Goal: Find specific page/section: Find specific page/section

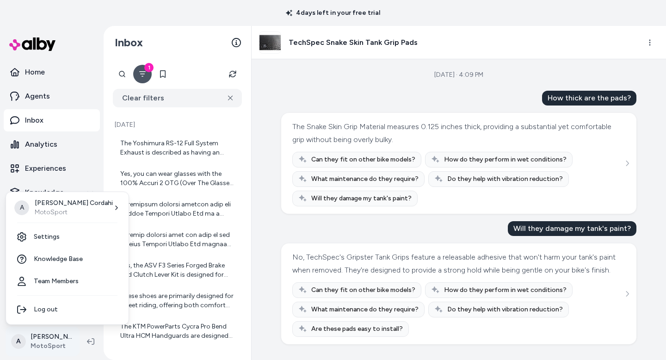
click at [59, 341] on html "4 days left in your free trial Home Agents Inbox Analytics Experiences Knowledg…" at bounding box center [333, 180] width 666 height 360
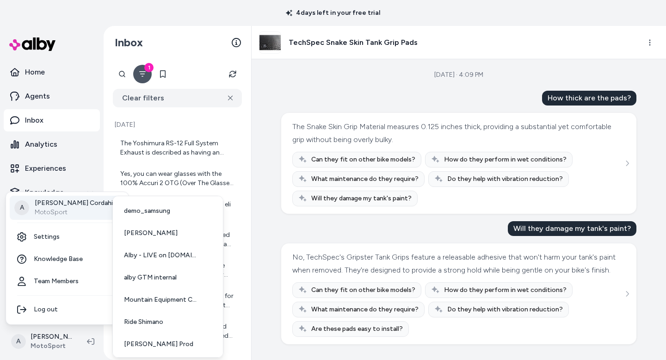
click at [98, 204] on div "A [PERSON_NAME] MotoSport" at bounding box center [67, 208] width 115 height 24
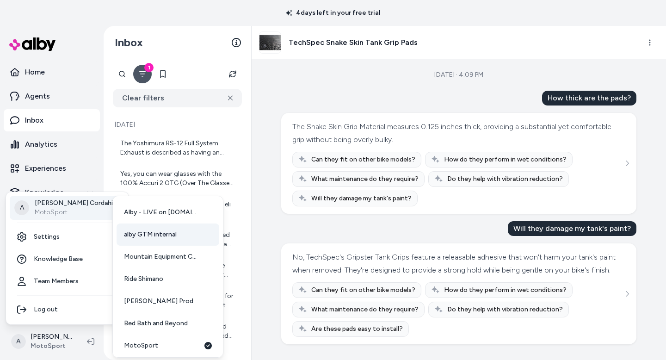
scroll to position [49, 0]
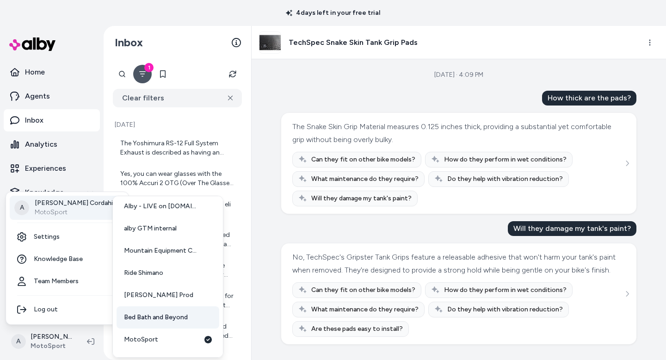
click at [167, 319] on span "Bed Bath and Beyond" at bounding box center [156, 317] width 64 height 9
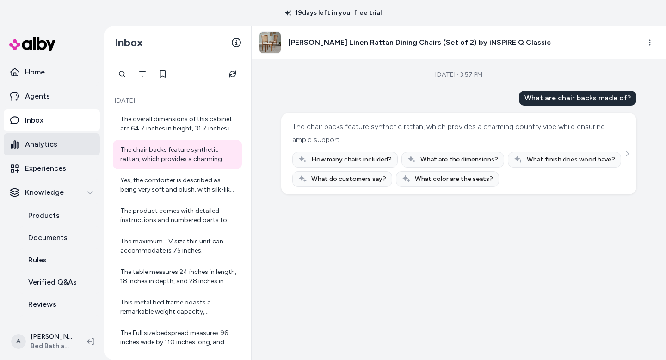
click at [49, 142] on p "Analytics" at bounding box center [41, 144] width 32 height 11
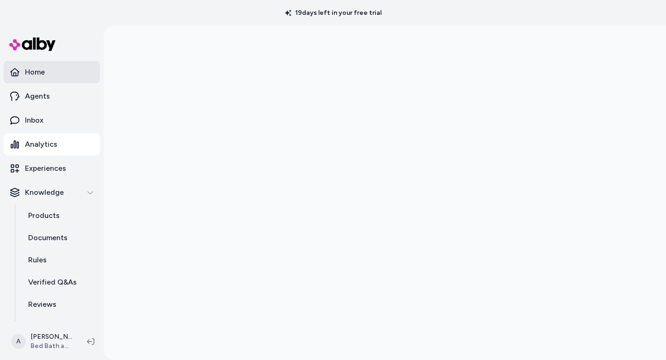
click at [47, 68] on link "Home" at bounding box center [52, 72] width 96 height 22
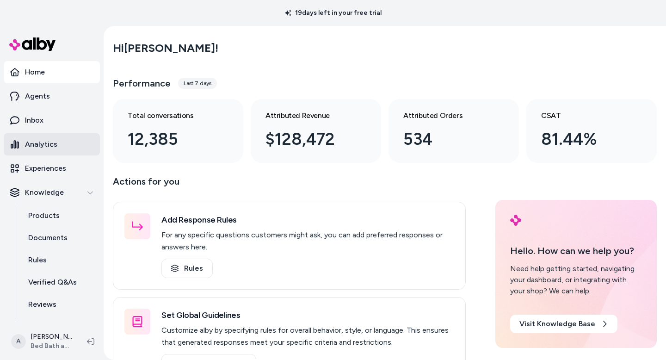
click at [46, 139] on p "Analytics" at bounding box center [41, 144] width 32 height 11
